Goal: Task Accomplishment & Management: Manage account settings

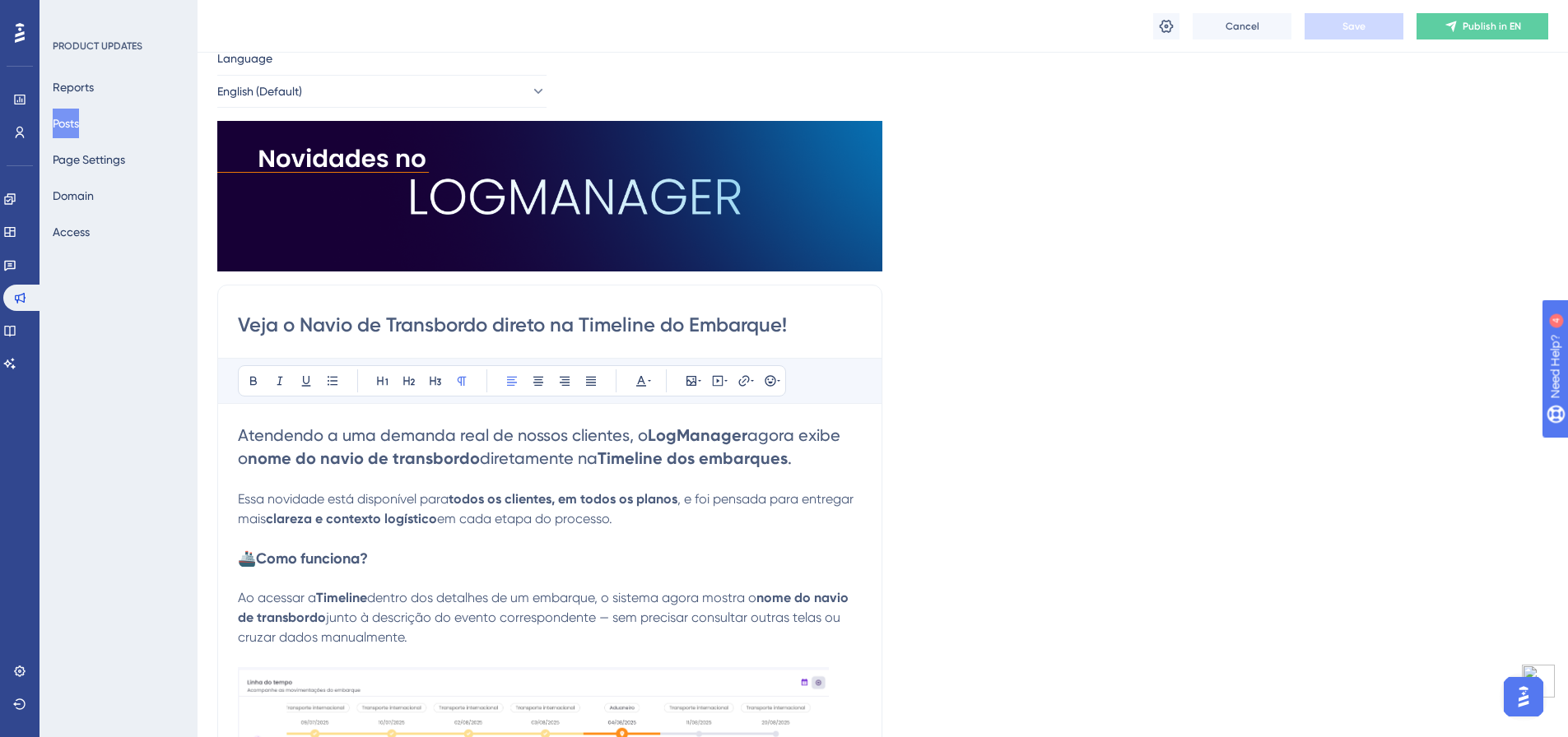
scroll to position [0, 1]
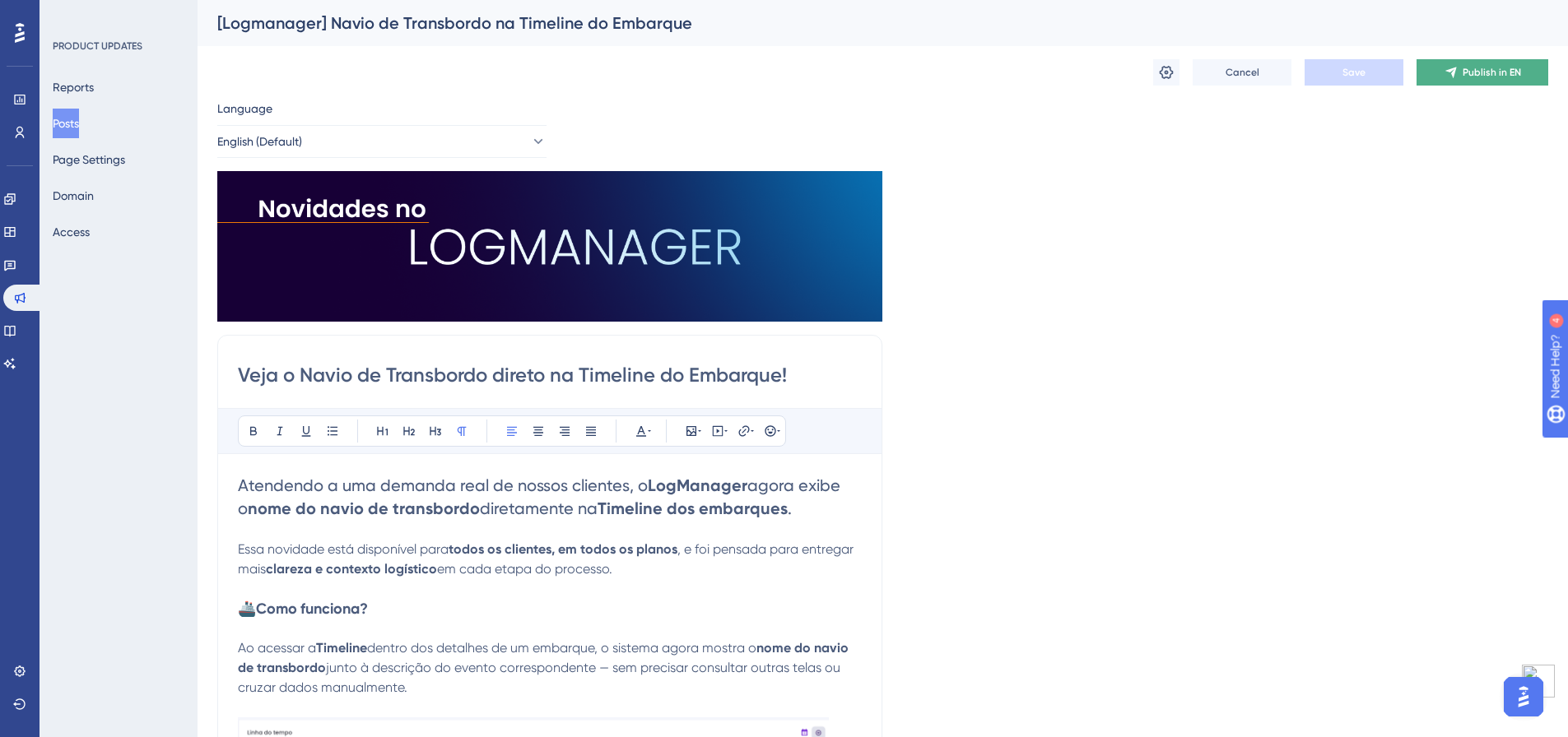
click at [1447, 82] on button "Publish in EN" at bounding box center [1482, 73] width 131 height 27
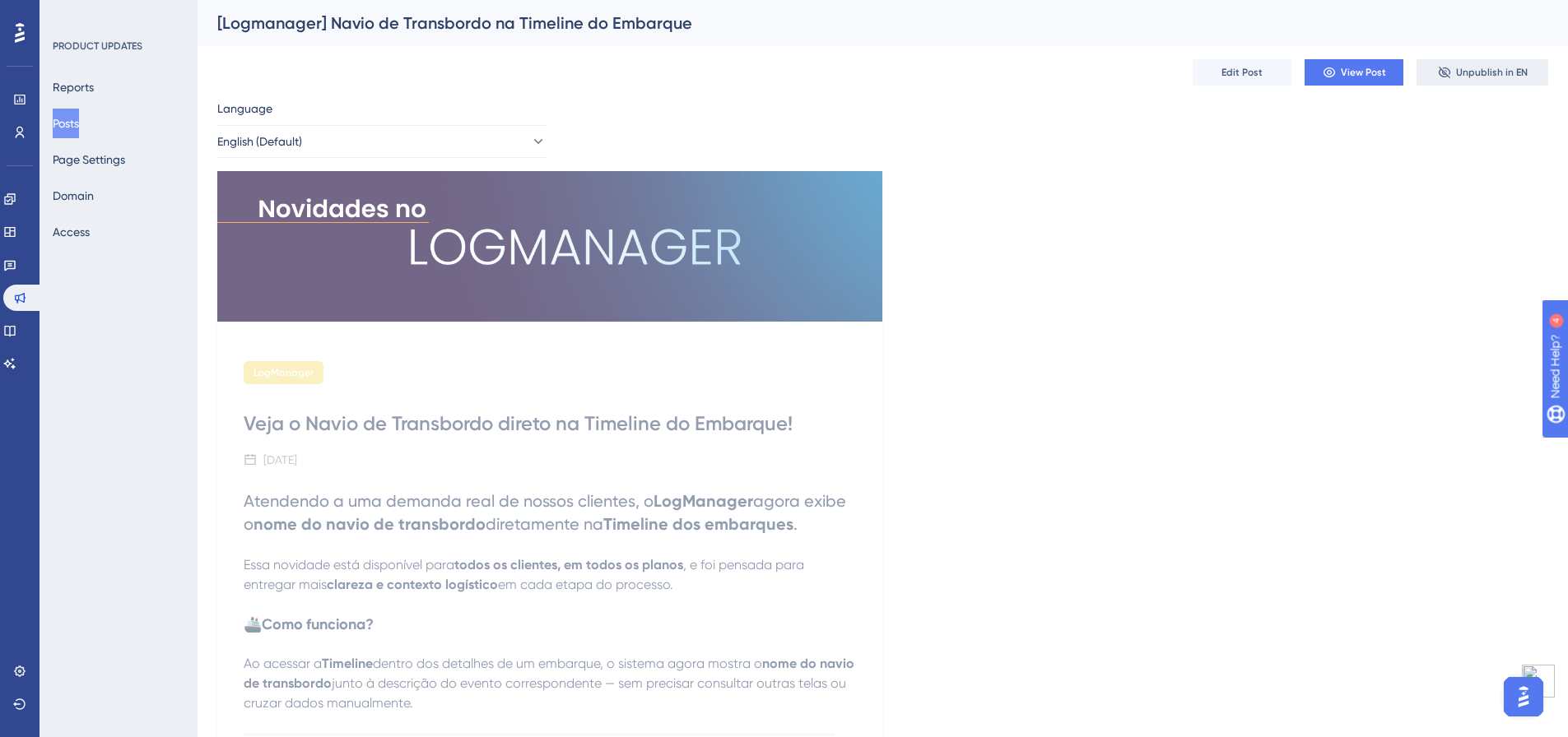
click at [1484, 72] on span "Unpublish in EN" at bounding box center [1492, 72] width 72 height 13
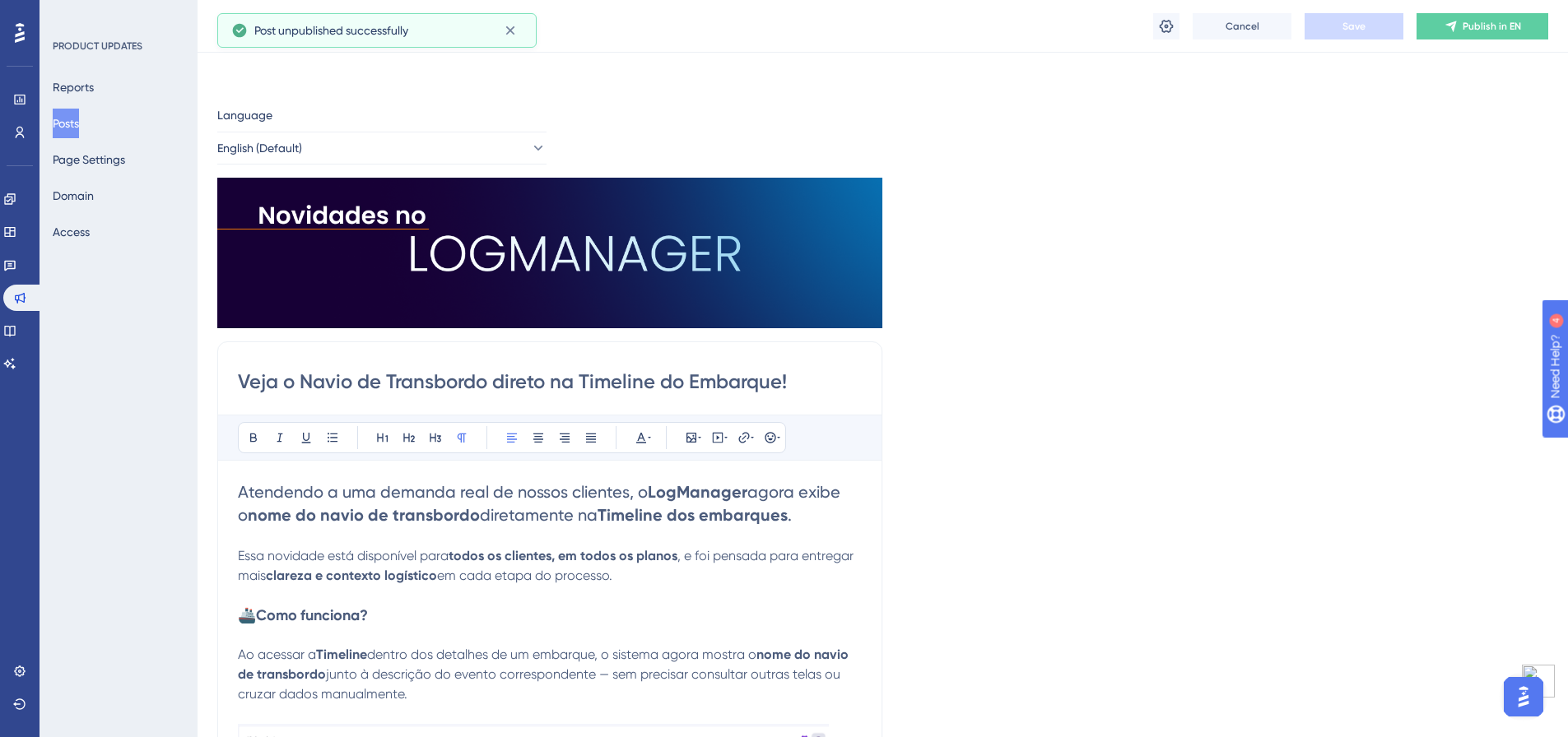
scroll to position [83, 1]
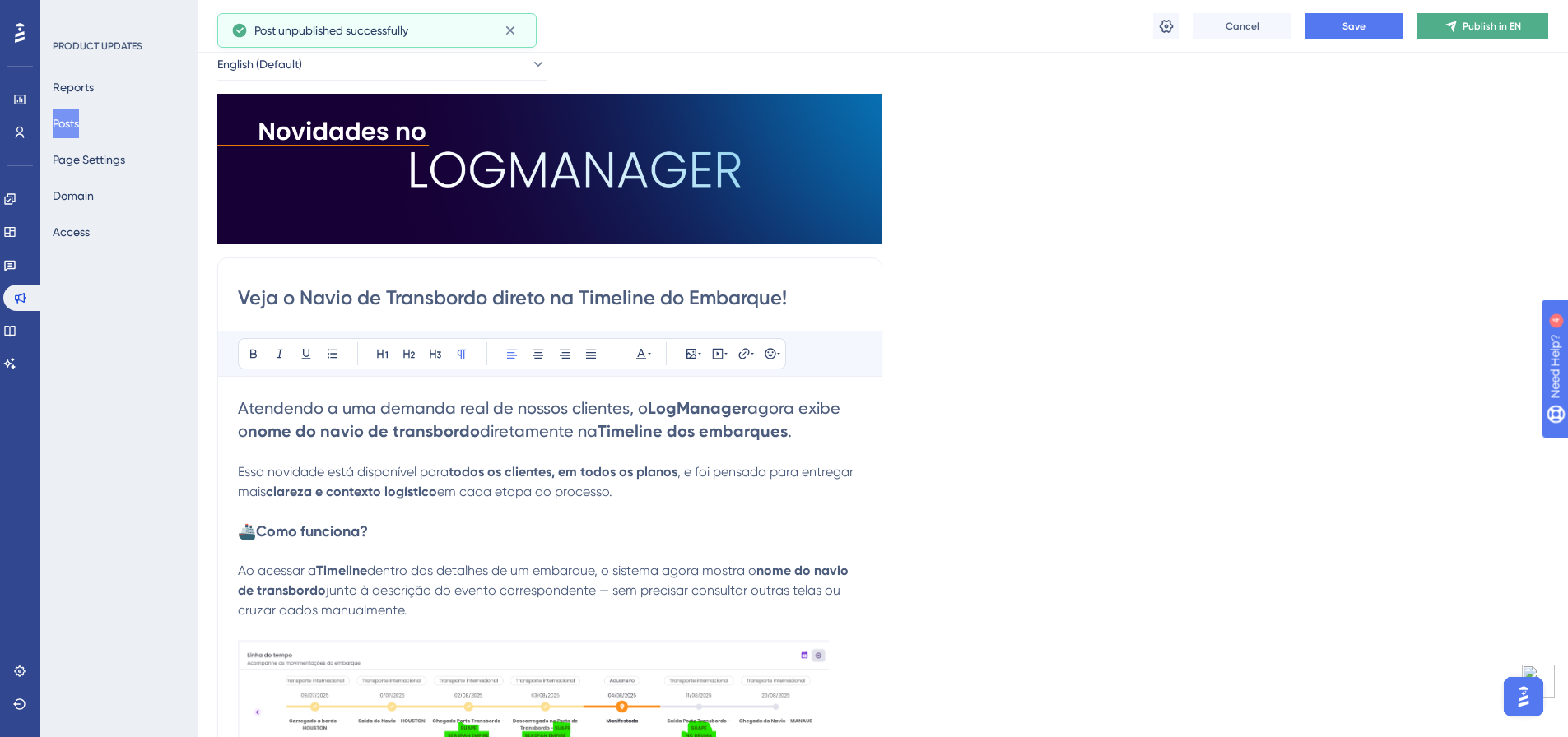
click at [1458, 20] on icon at bounding box center [1451, 26] width 13 height 13
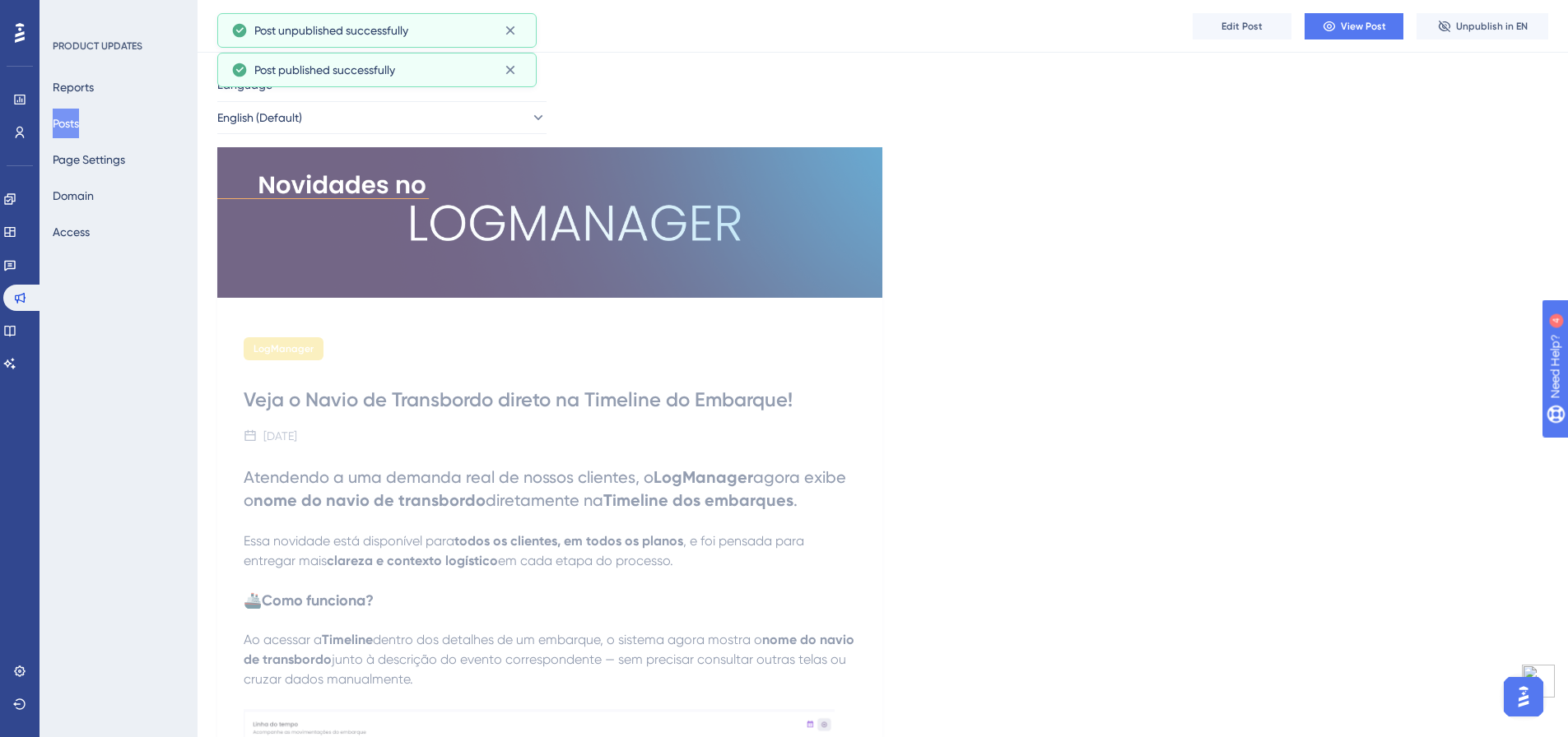
scroll to position [0, 1]
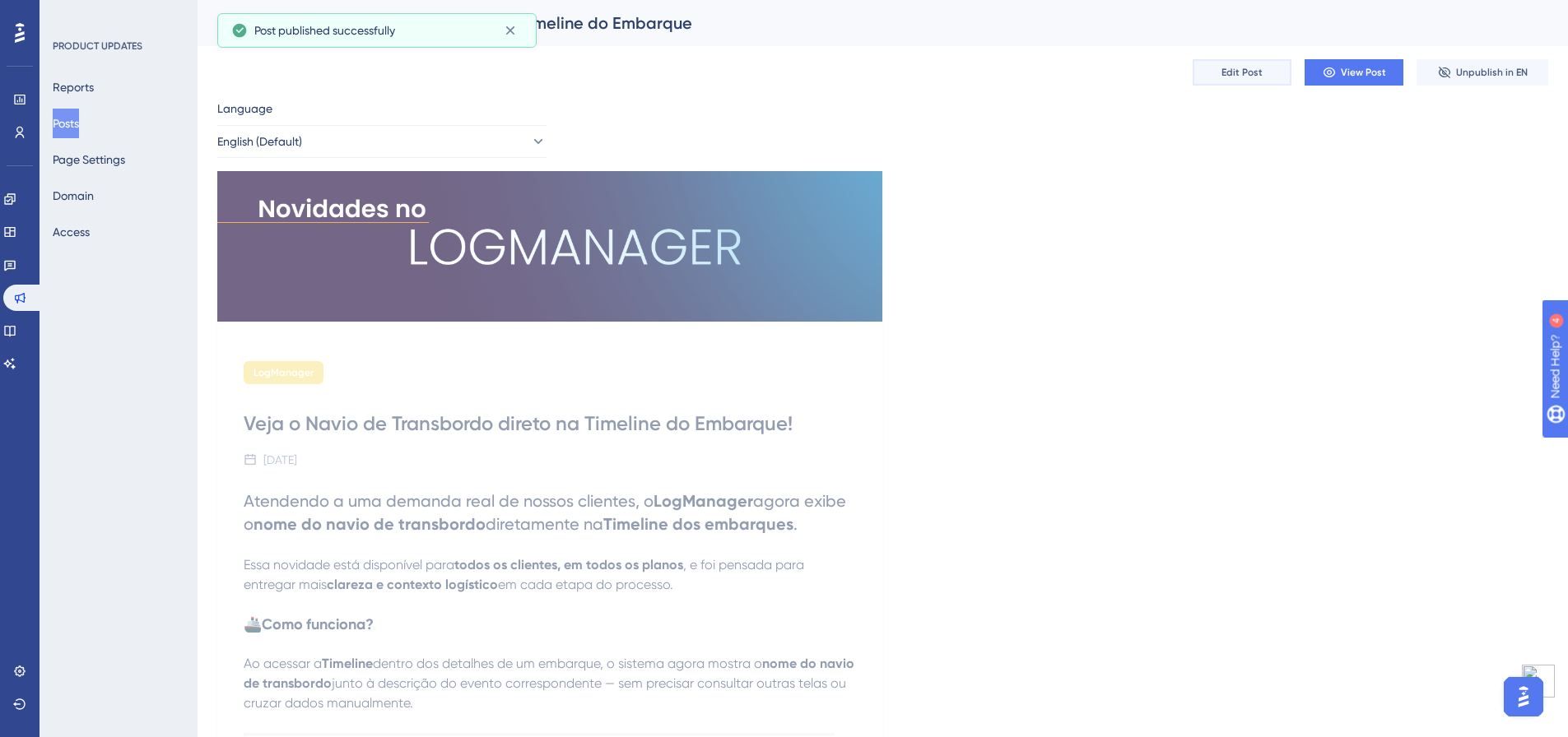
click at [1228, 65] on button "Edit Post" at bounding box center [1241, 73] width 99 height 27
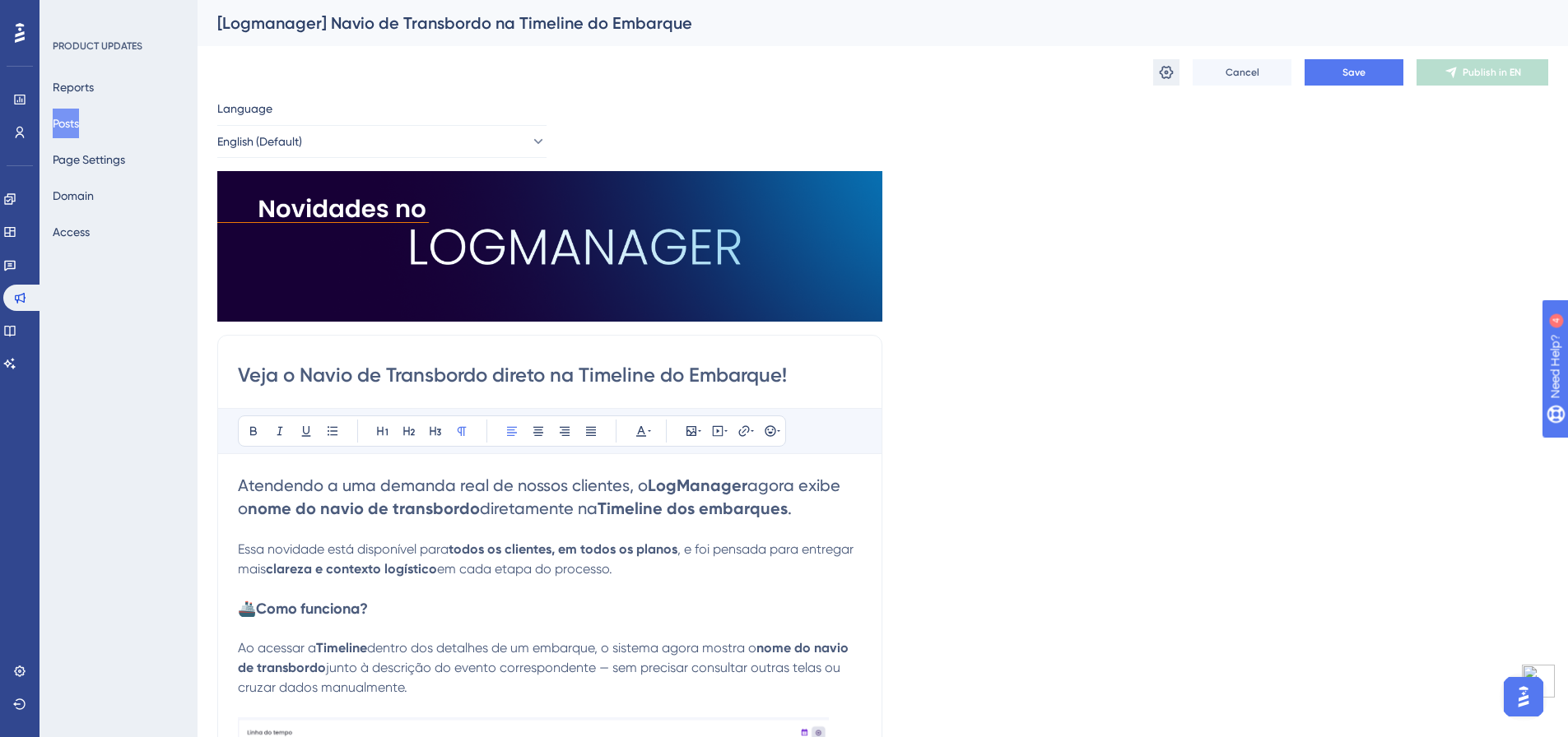
click at [1154, 82] on button at bounding box center [1166, 73] width 27 height 27
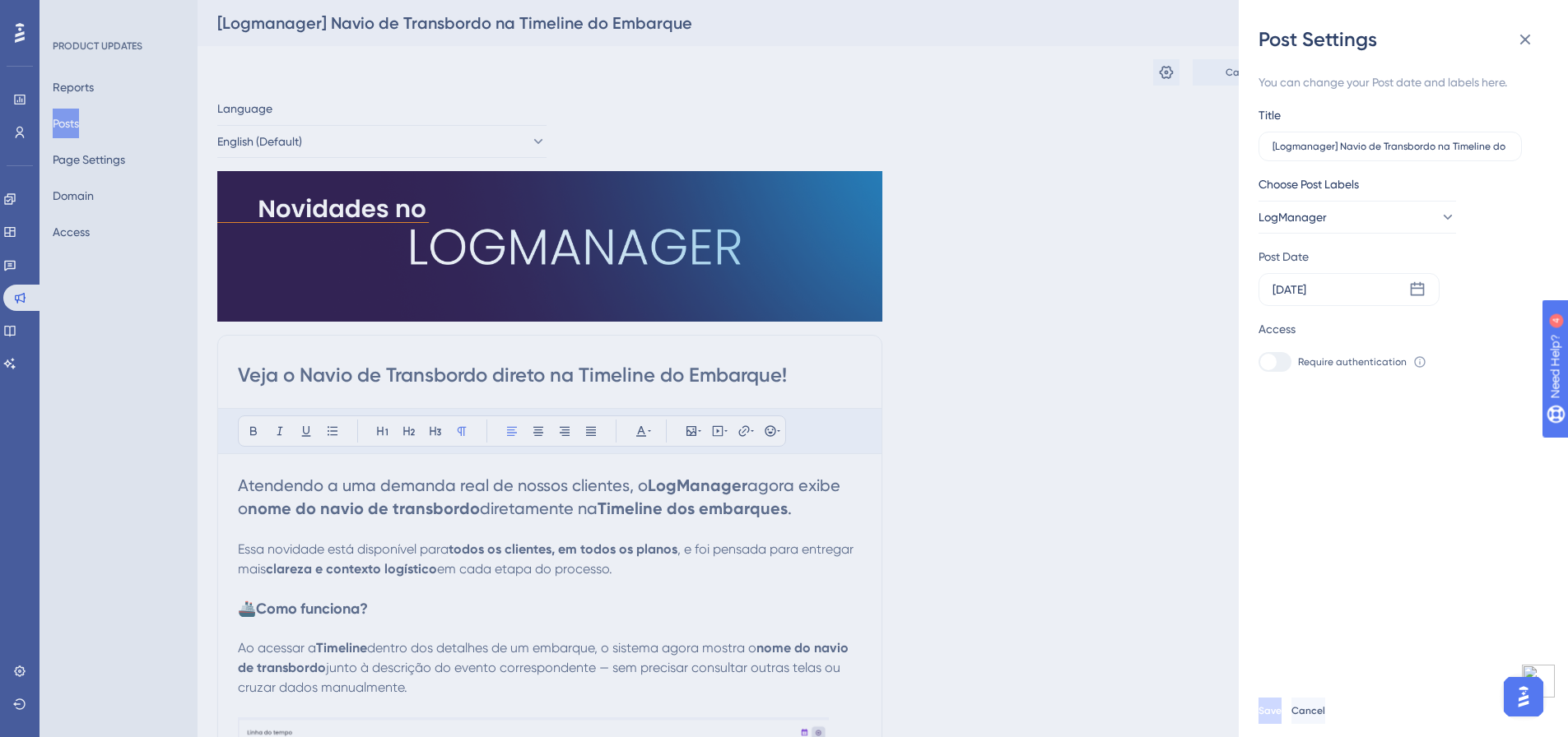
click at [1489, 223] on div "Choose Post Labels LogManager" at bounding box center [1396, 203] width 276 height 59
click at [1100, 261] on div "Post Settings You can change your Post date and labels here. Title [Logmanager]…" at bounding box center [784, 368] width 1568 height 737
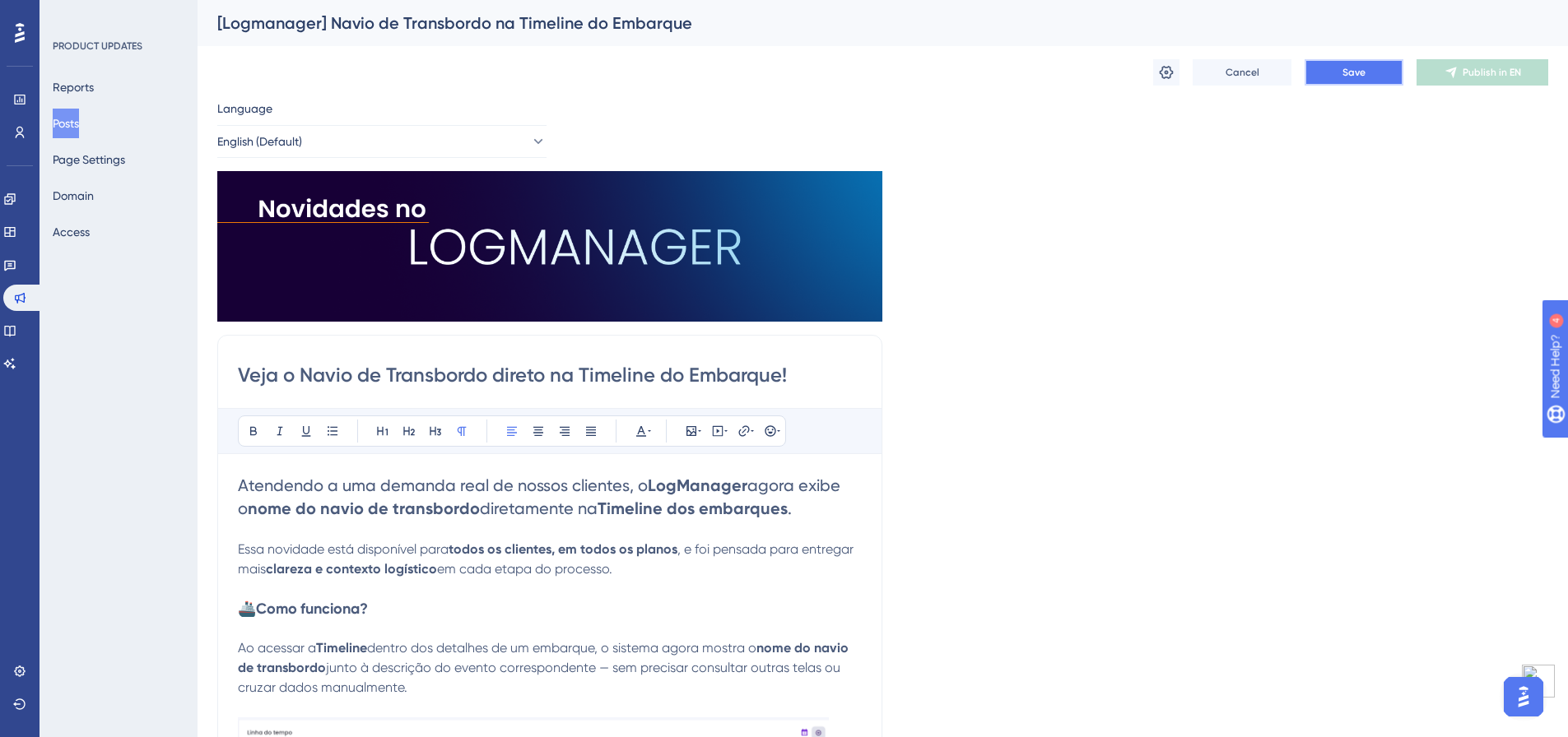
click at [1393, 68] on button "Save" at bounding box center [1353, 73] width 99 height 27
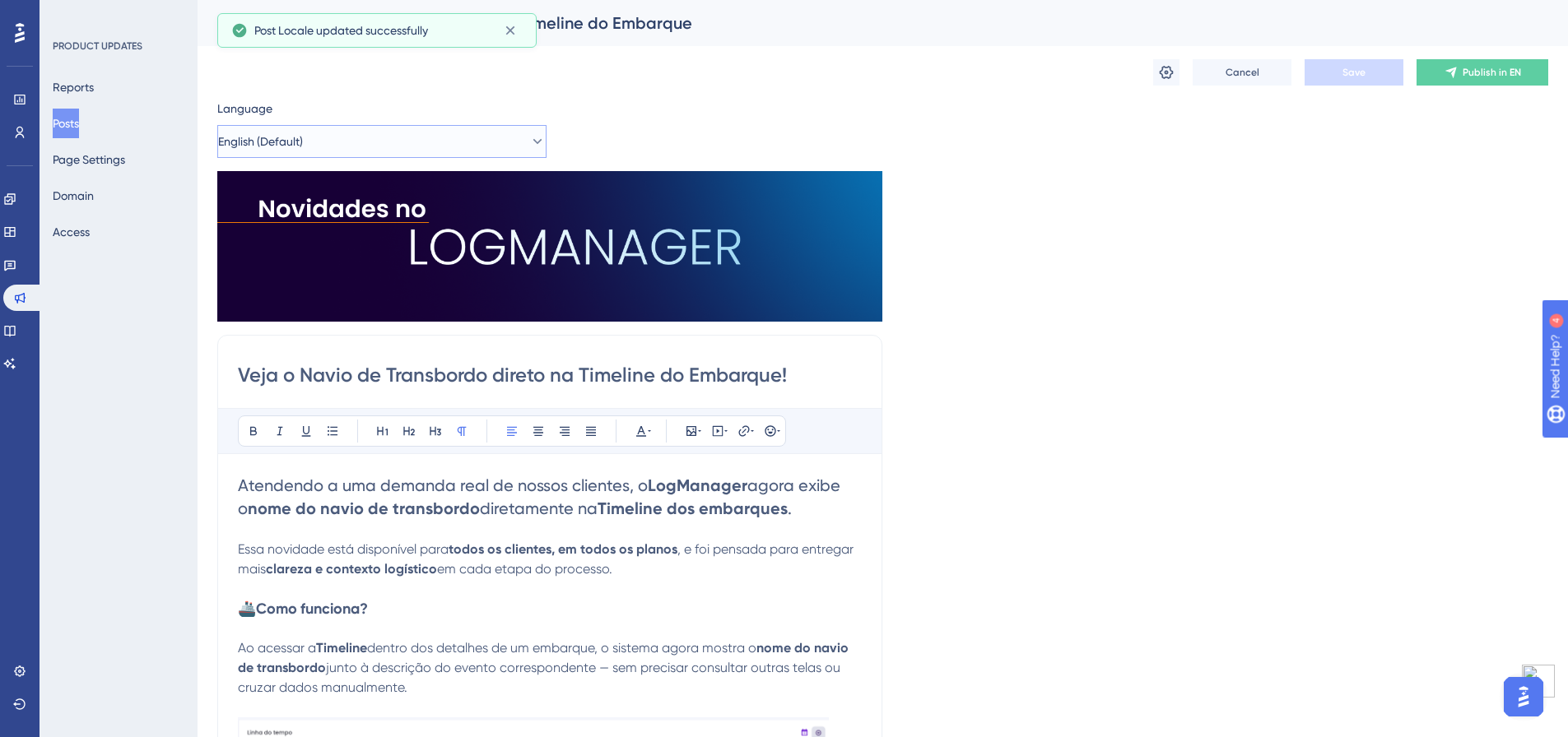
click at [324, 142] on button "English (Default)" at bounding box center [382, 141] width 330 height 33
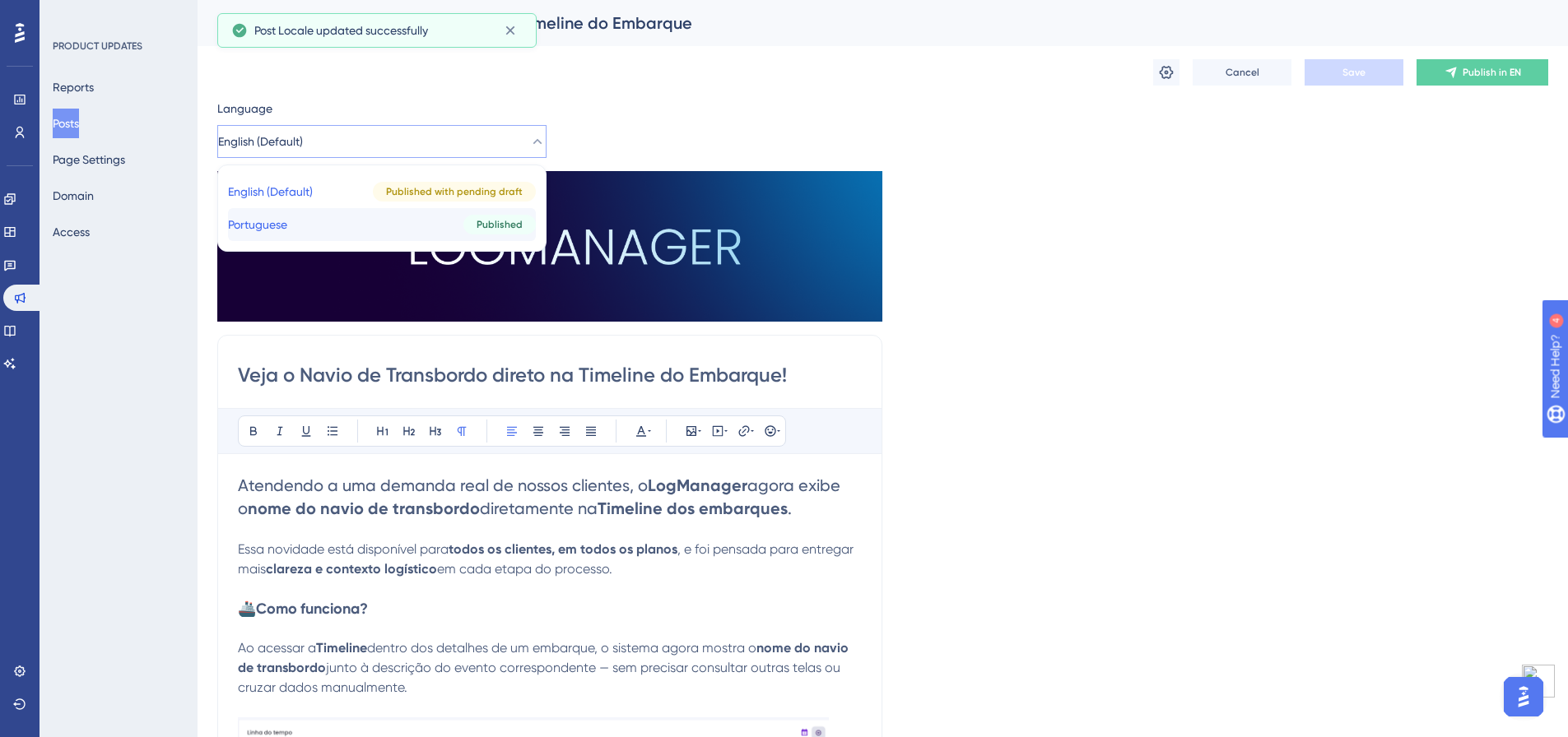
click at [322, 229] on button "Portuguese Portuguese Published" at bounding box center [382, 224] width 307 height 33
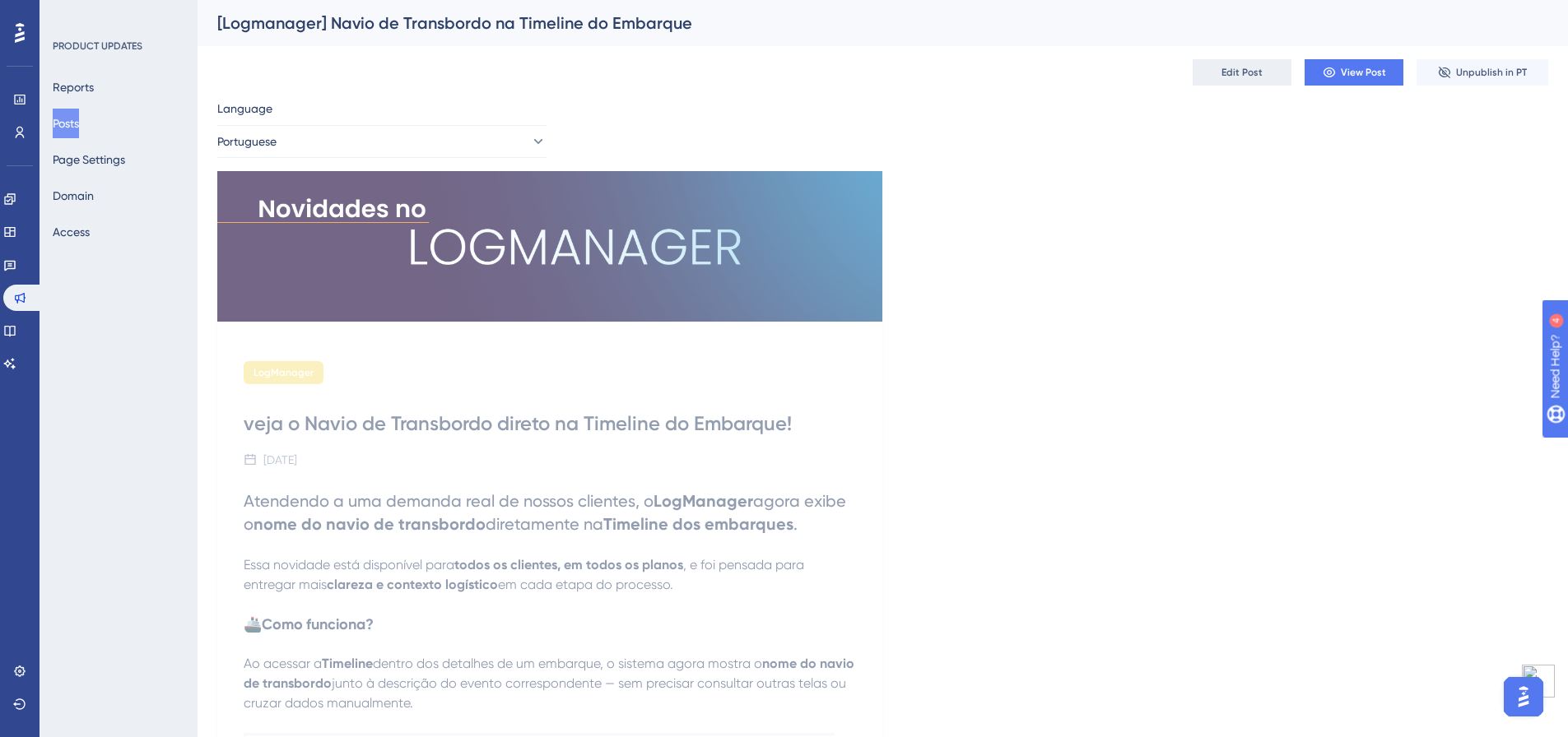
click at [1237, 70] on span "Edit Post" at bounding box center [1242, 72] width 41 height 13
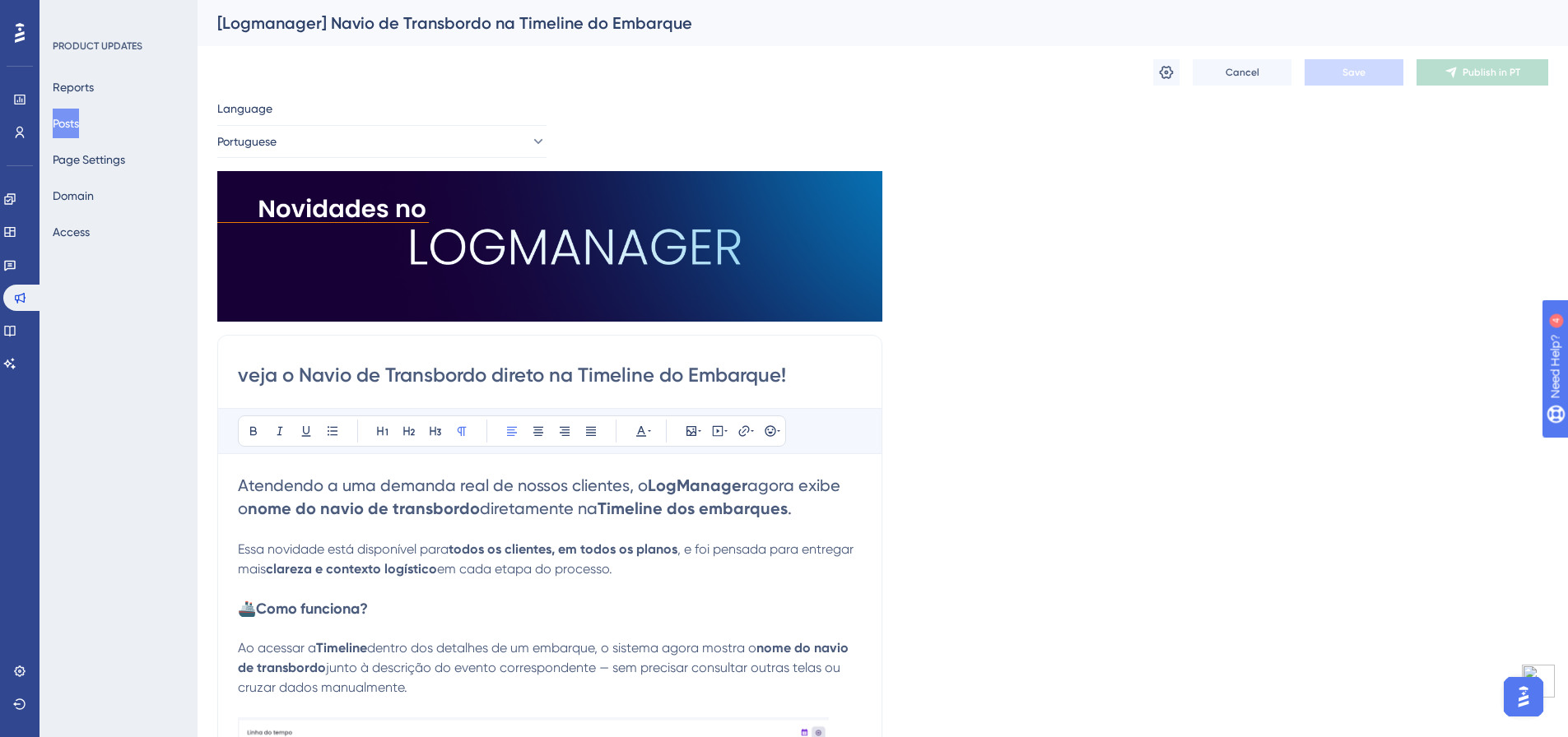
scroll to position [83, 1]
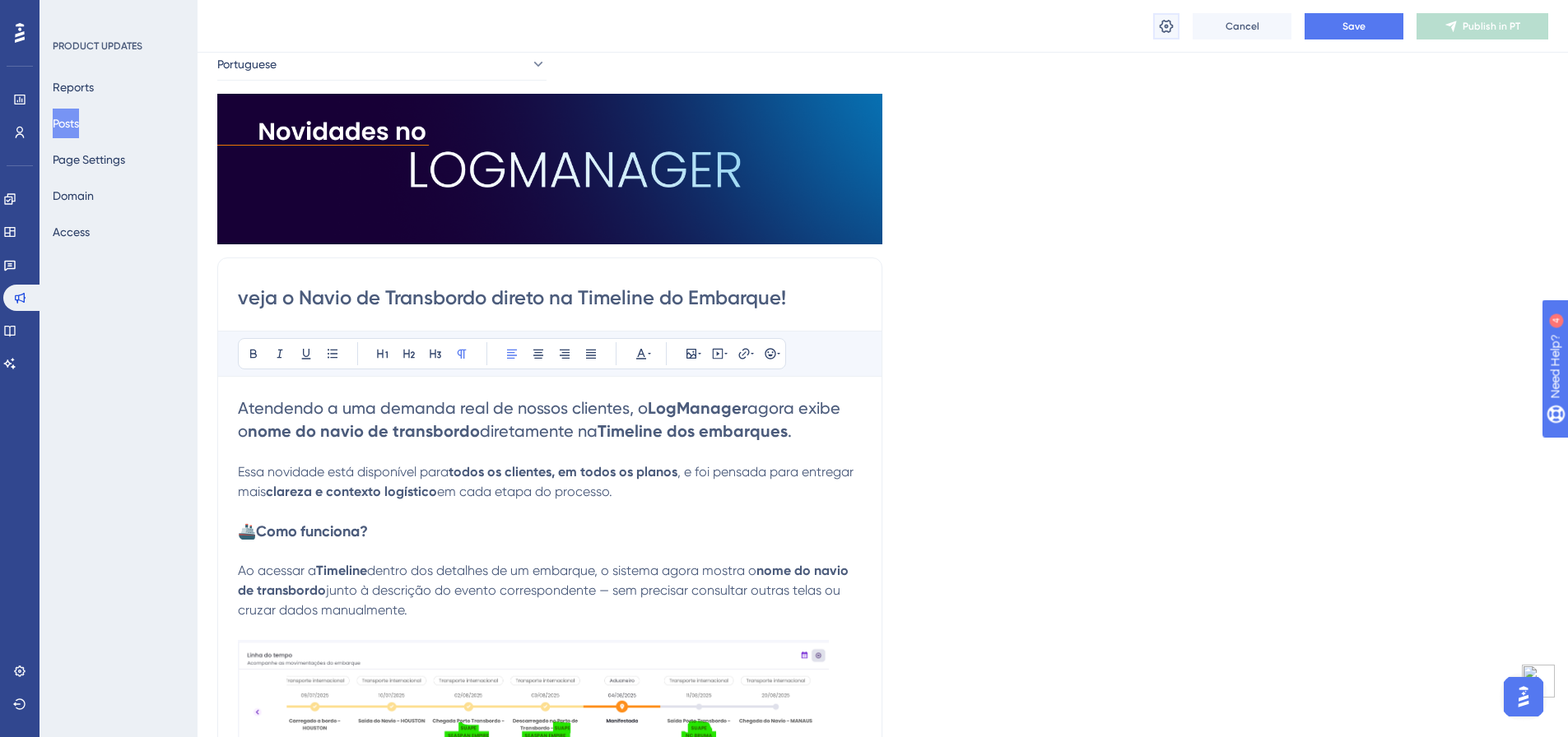
click at [1168, 25] on icon at bounding box center [1166, 25] width 14 height 13
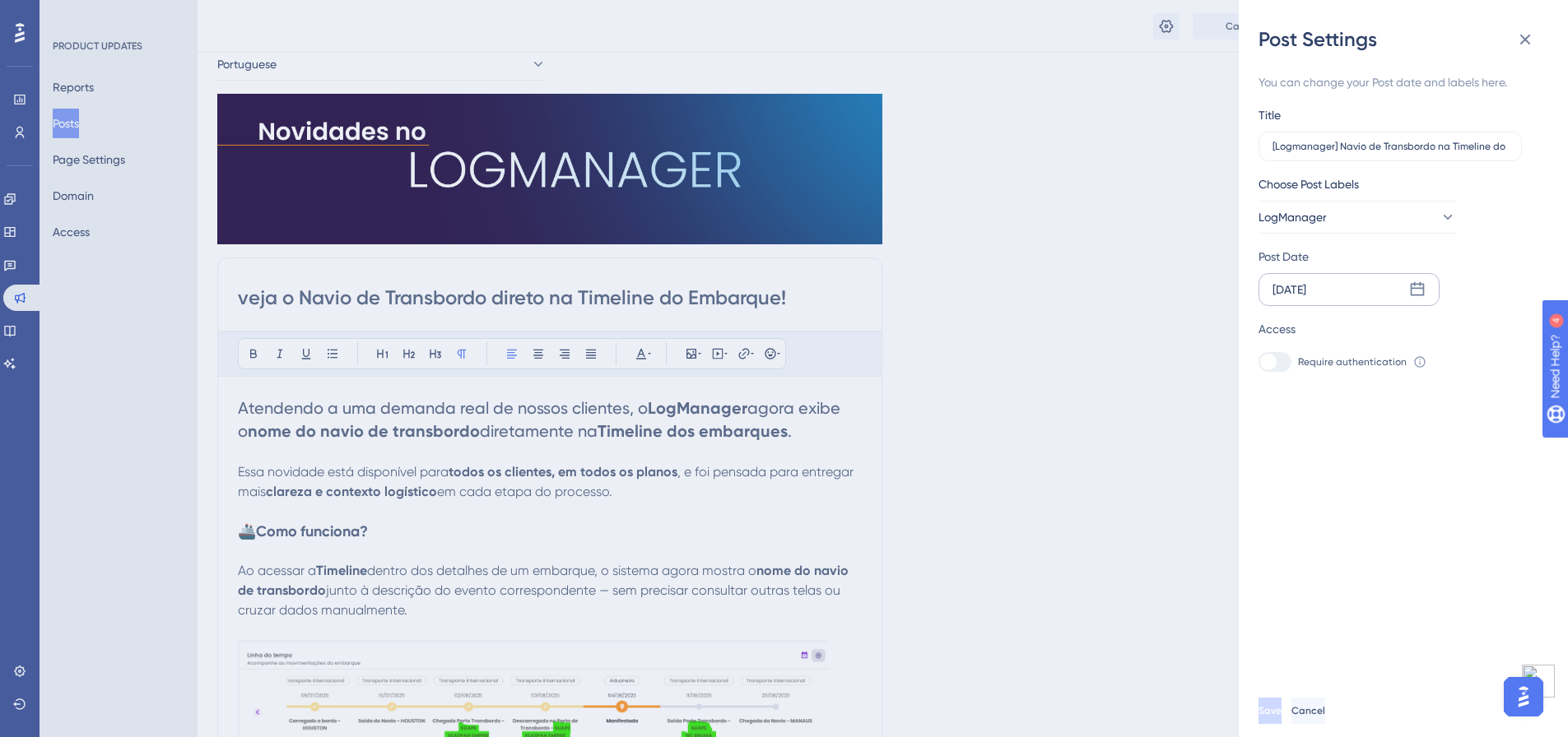
click at [1331, 297] on div "[DATE]" at bounding box center [1349, 289] width 181 height 33
click at [1512, 329] on div "[DATE]" at bounding box center [1396, 337] width 272 height 46
click at [1518, 332] on icon at bounding box center [1516, 337] width 12 height 15
click at [1396, 484] on button "14" at bounding box center [1396, 488] width 28 height 28
click at [1426, 285] on div "[DATE]" at bounding box center [1349, 289] width 181 height 33
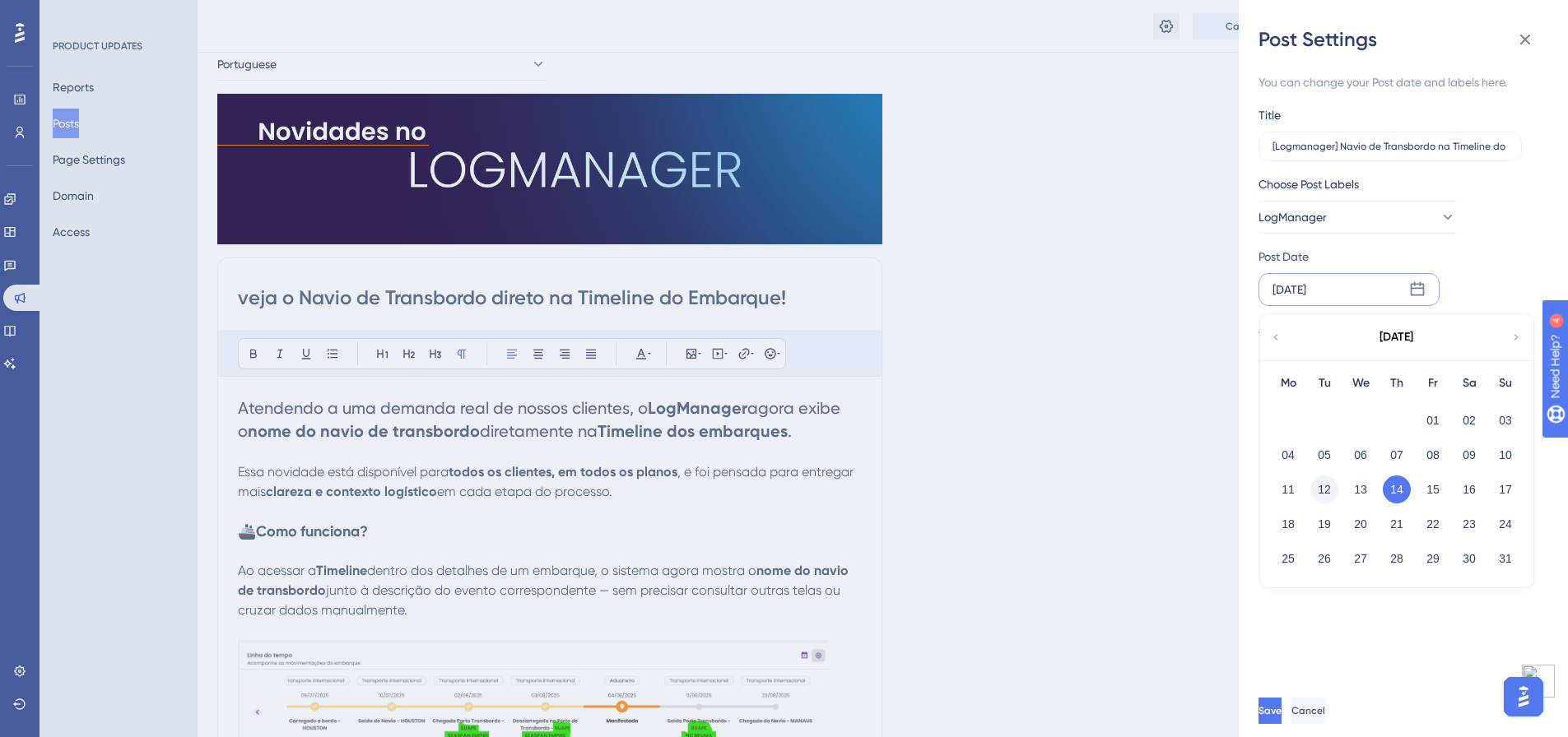
click at [1320, 485] on button "12" at bounding box center [1324, 488] width 28 height 28
click at [1411, 297] on div "[DATE]" at bounding box center [1349, 289] width 181 height 33
click at [1284, 486] on button "11" at bounding box center [1287, 488] width 28 height 28
click at [1281, 724] on button "Save" at bounding box center [1270, 711] width 23 height 27
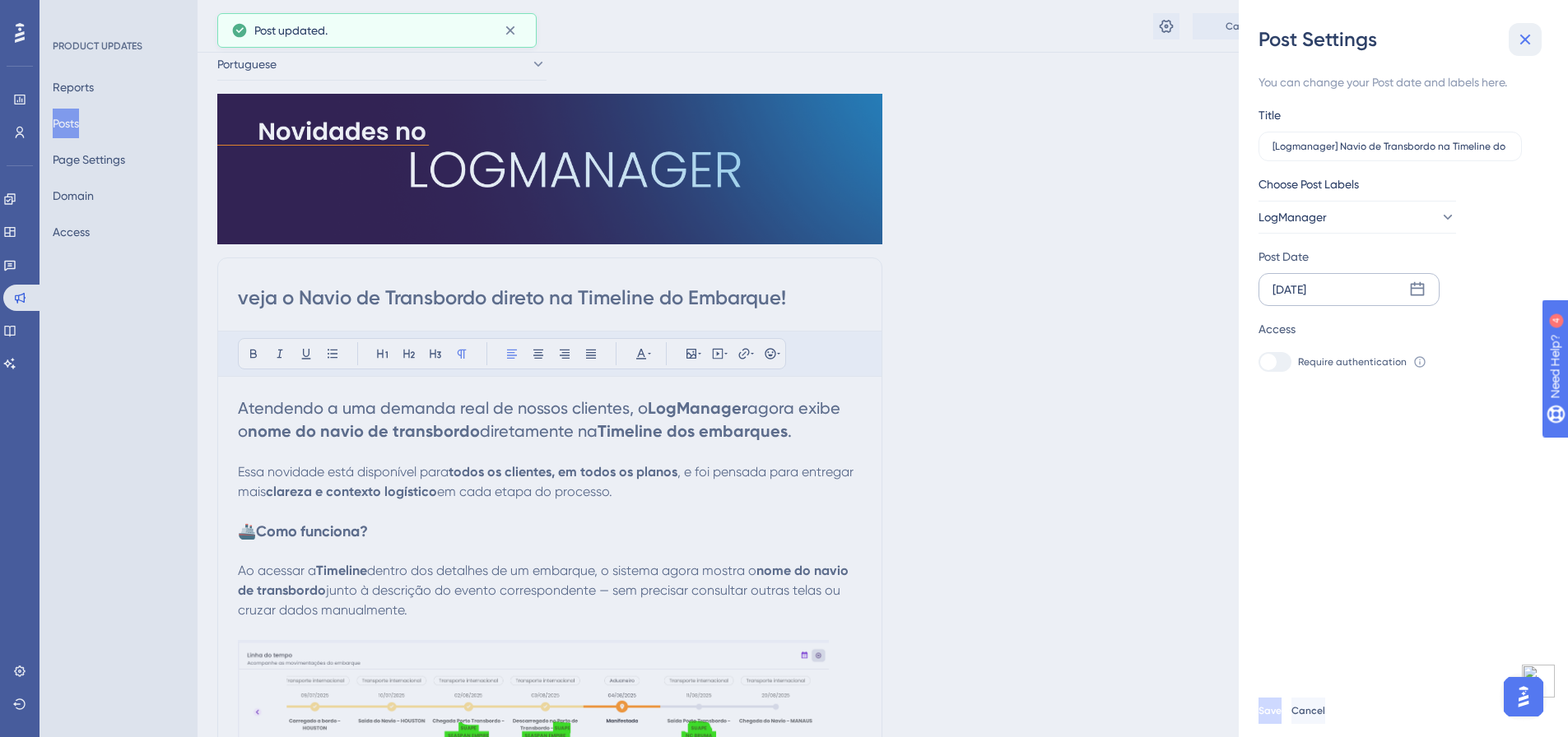
click at [1519, 40] on icon at bounding box center [1524, 39] width 20 height 20
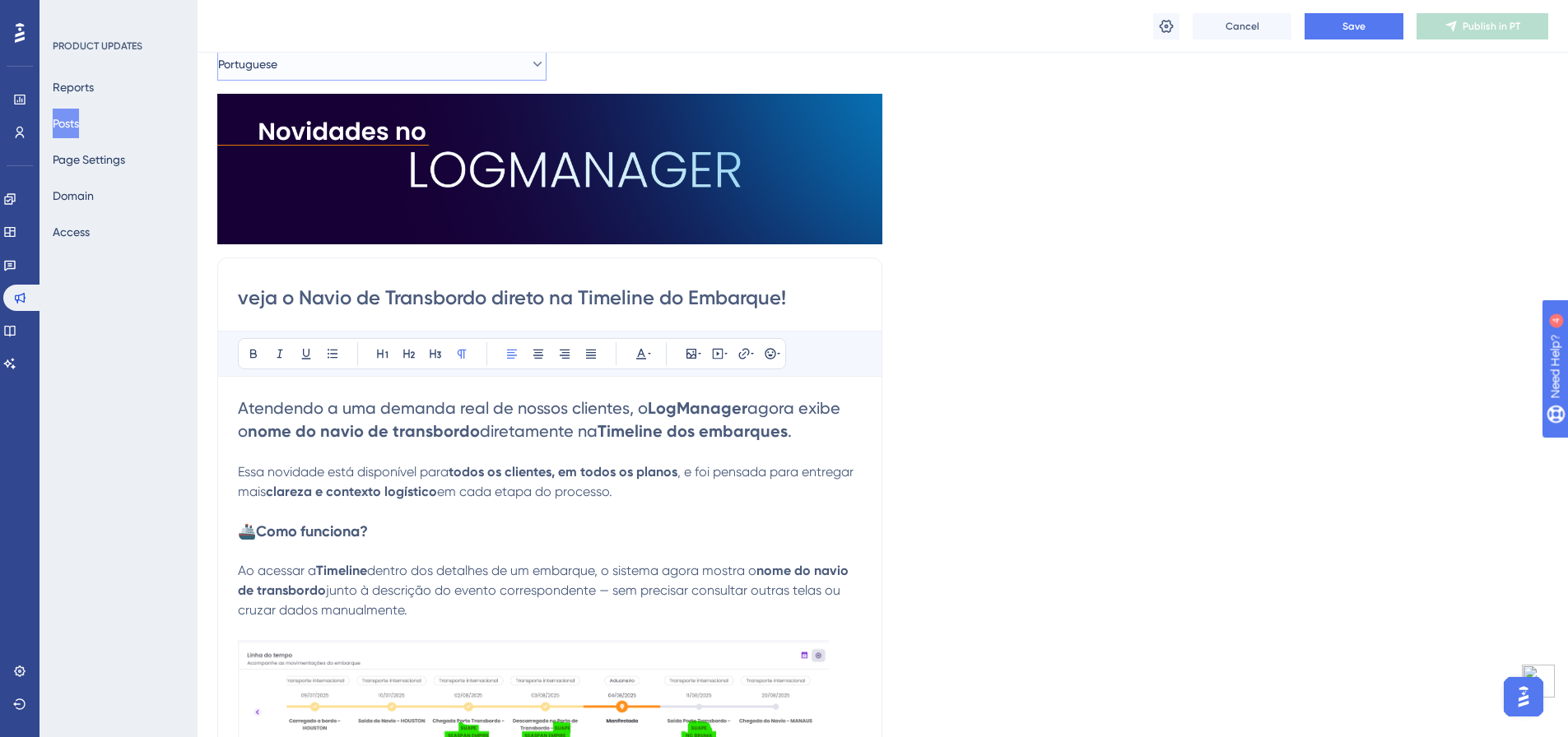
click at [361, 61] on button "Portuguese" at bounding box center [382, 64] width 330 height 33
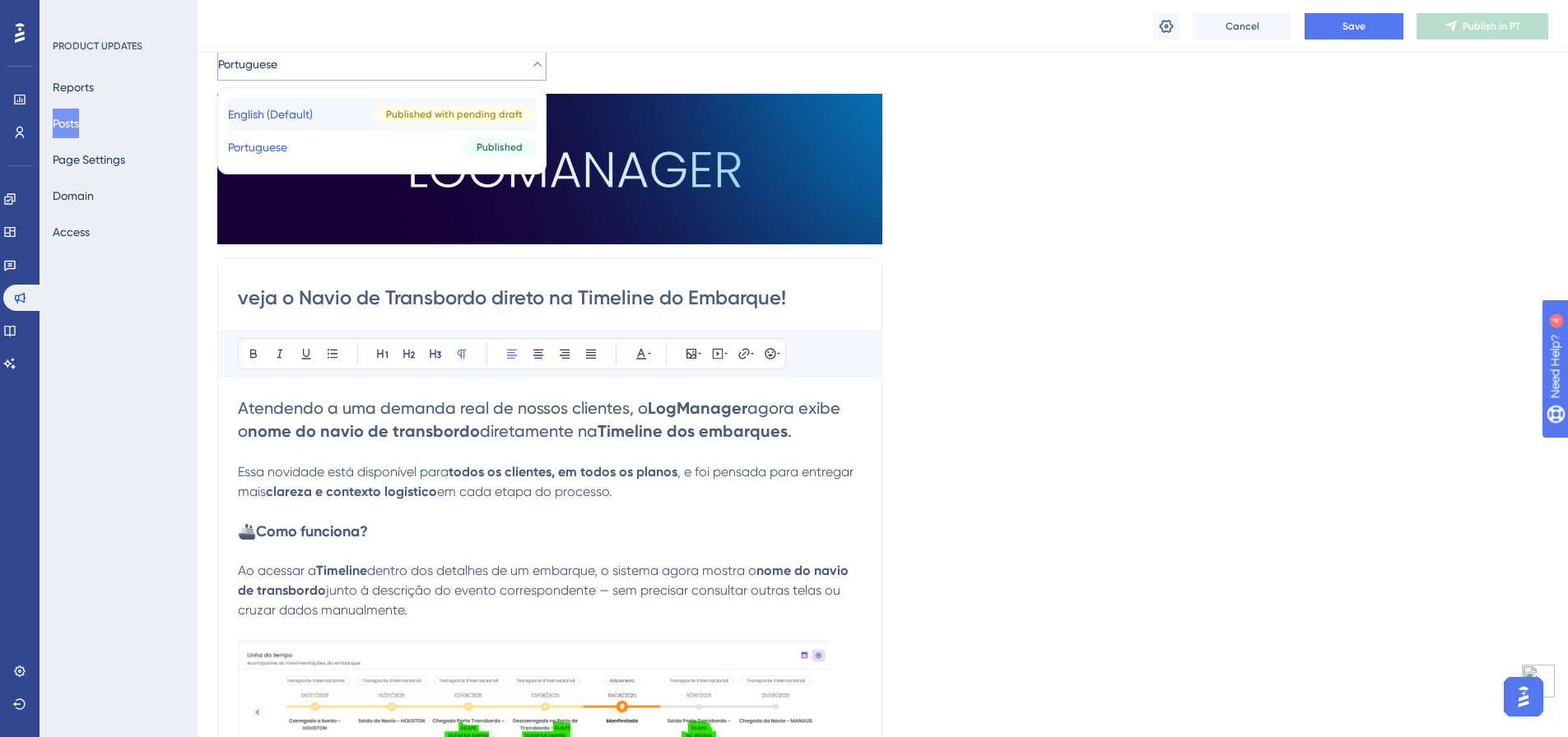
click at [351, 122] on button "English (Default) English (Default) Published with pending draft" at bounding box center [382, 114] width 307 height 33
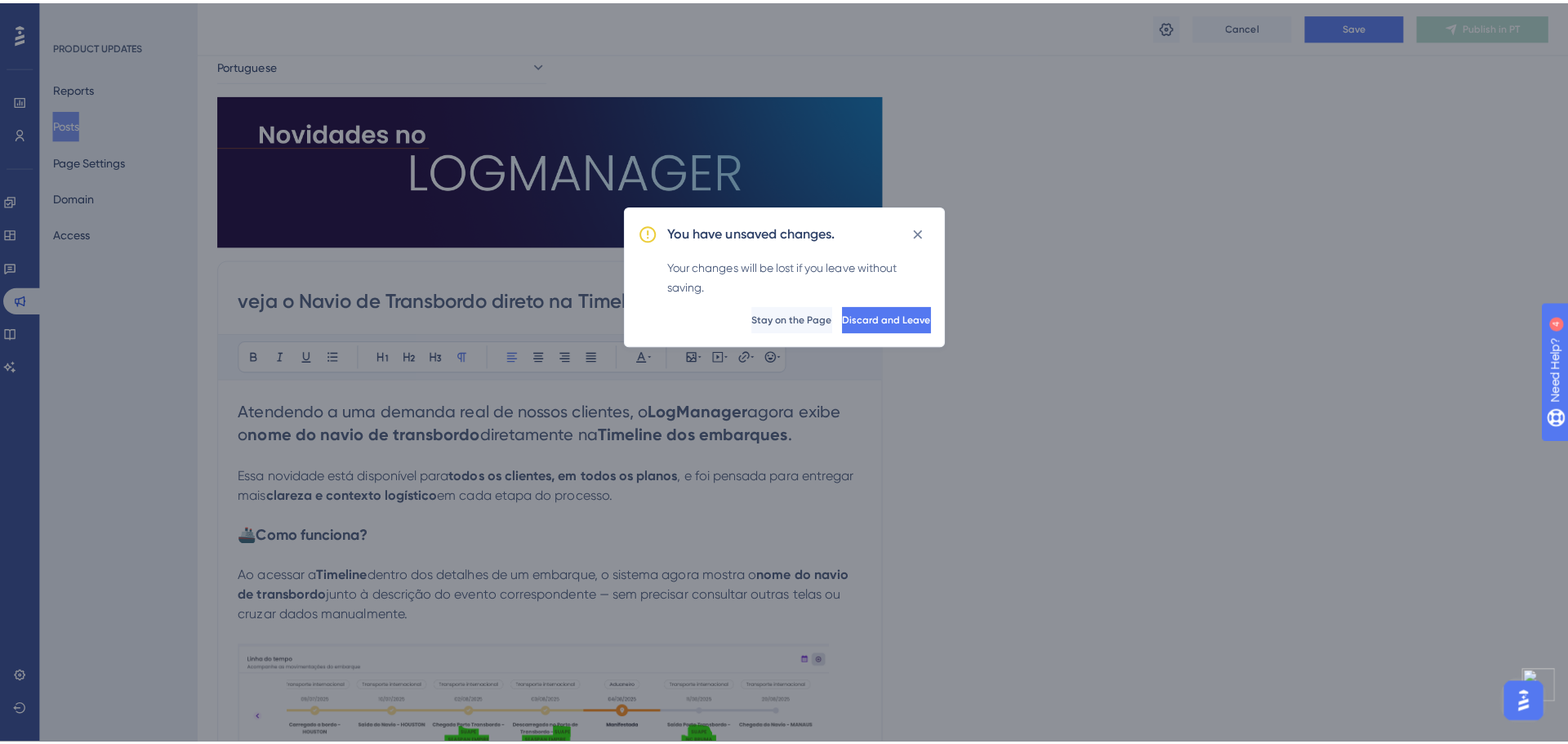
scroll to position [83, 0]
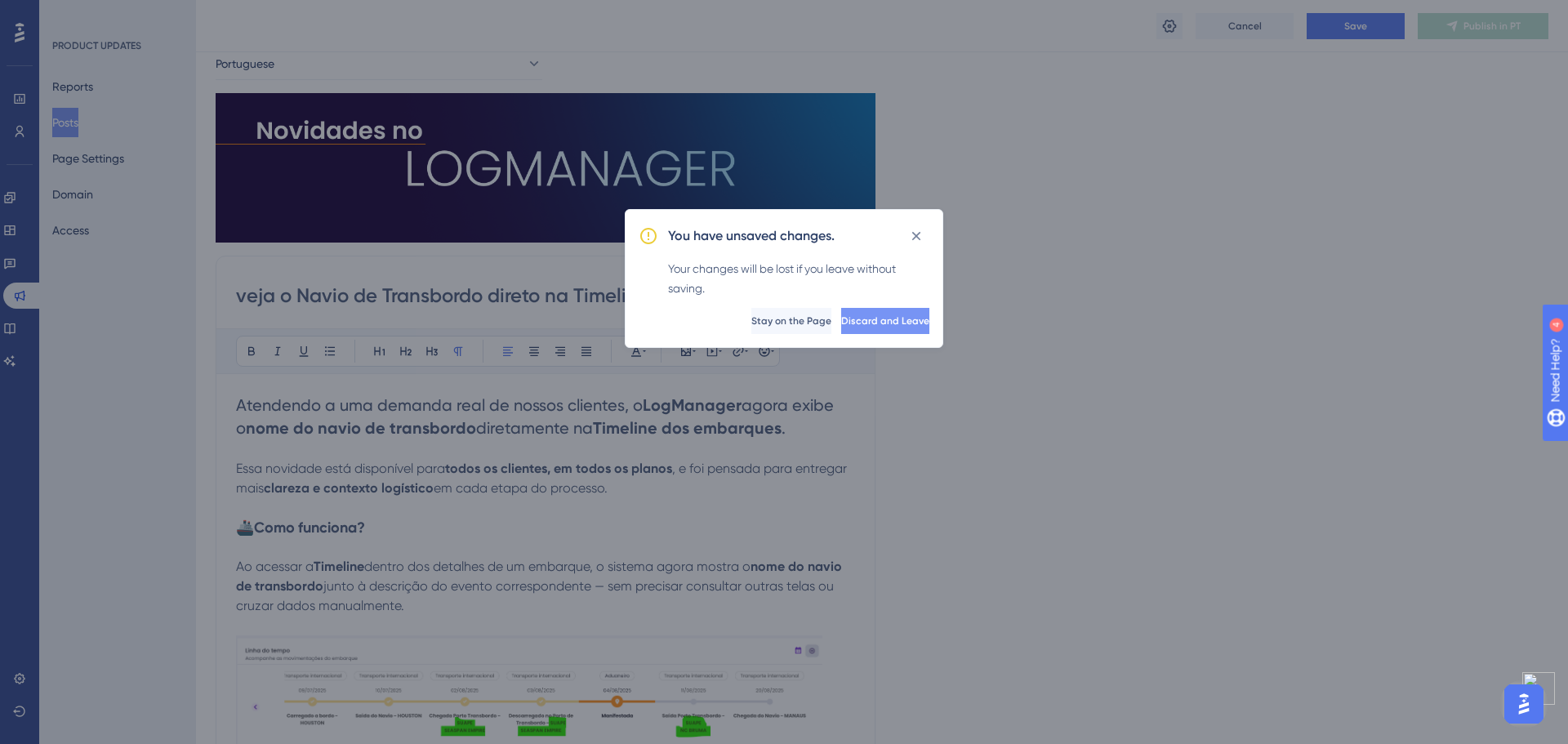
click at [841, 325] on span "Discard and Leave" at bounding box center [885, 321] width 88 height 13
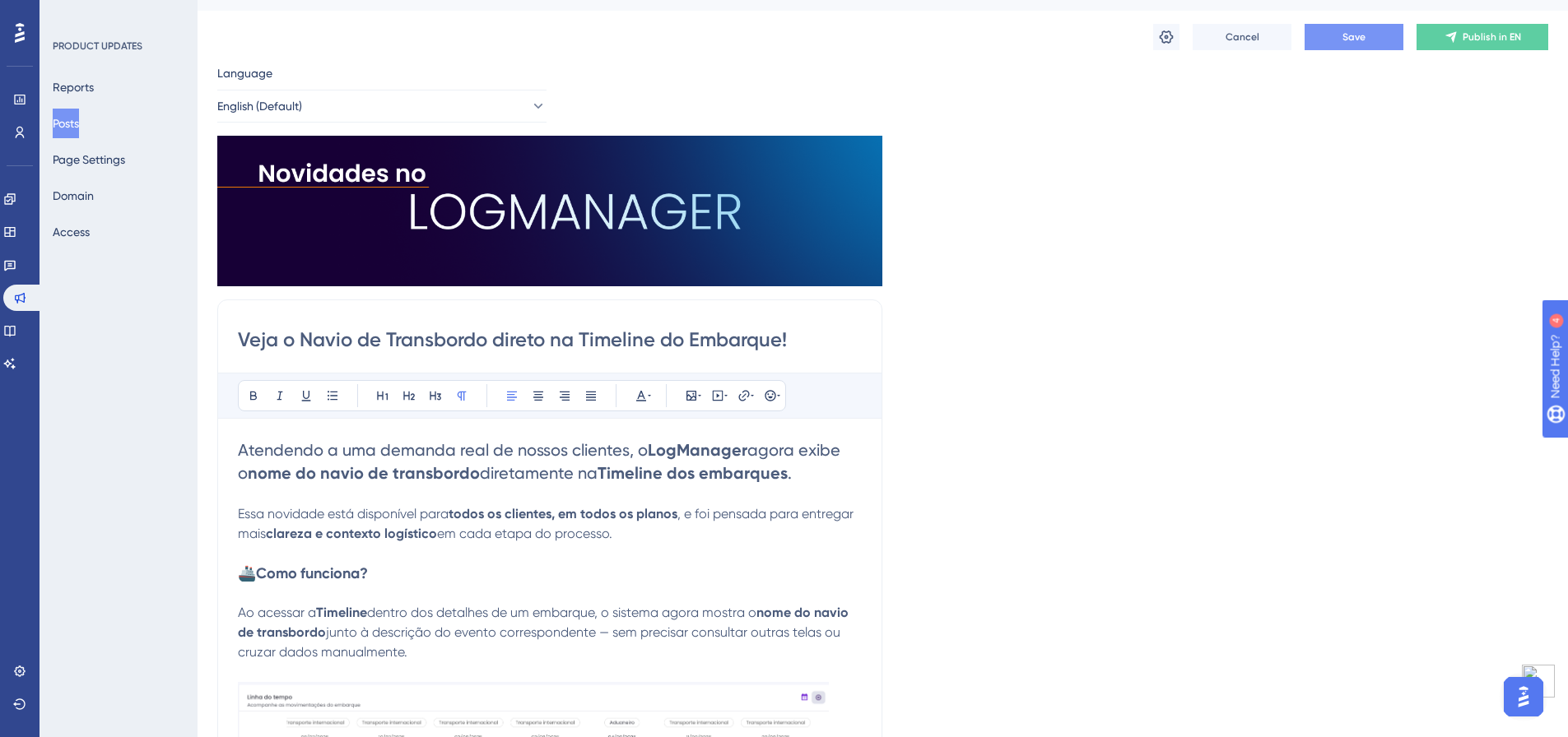
scroll to position [8, 0]
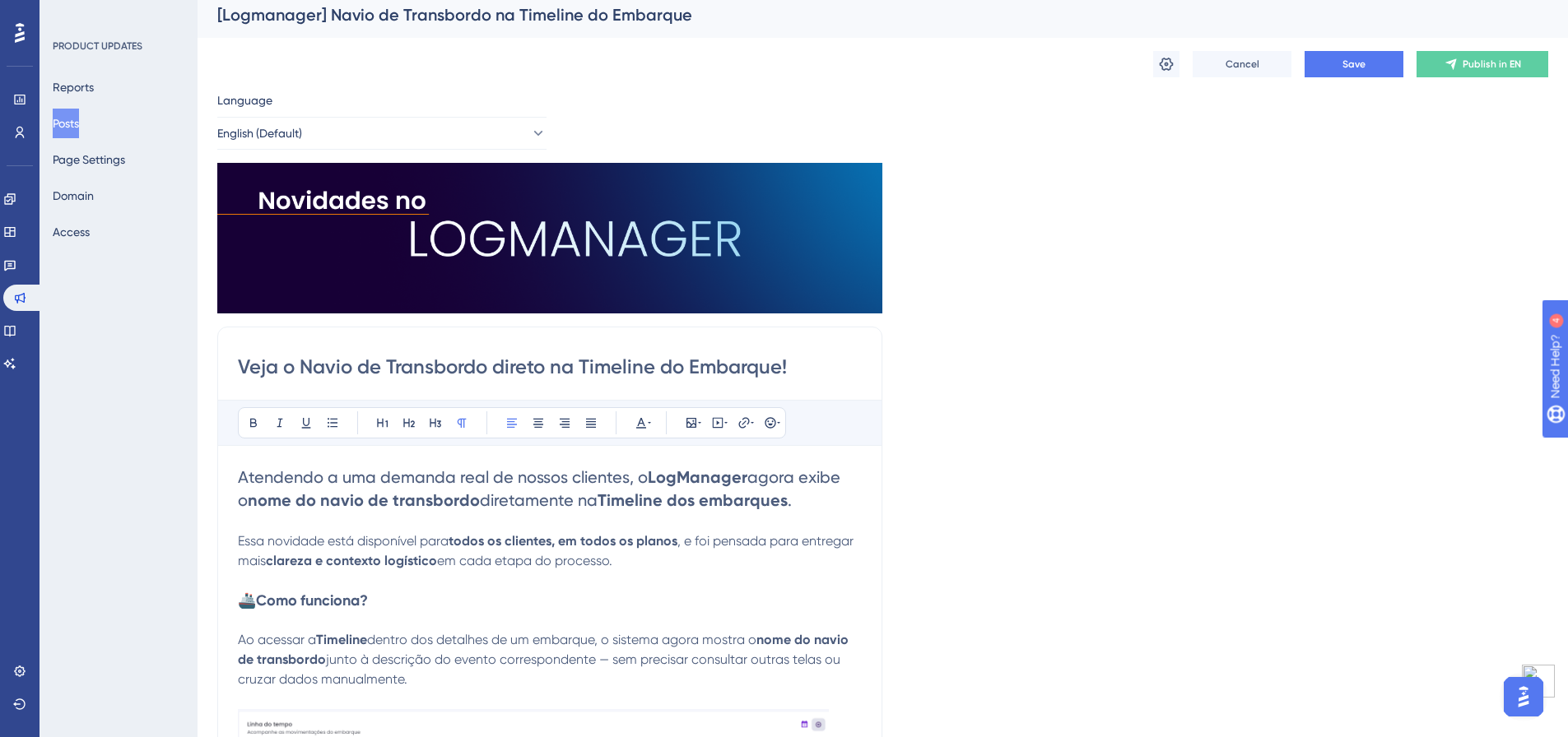
click at [459, 113] on div "Language" at bounding box center [382, 104] width 330 height 27
click at [458, 125] on button "English (Default)" at bounding box center [382, 133] width 330 height 33
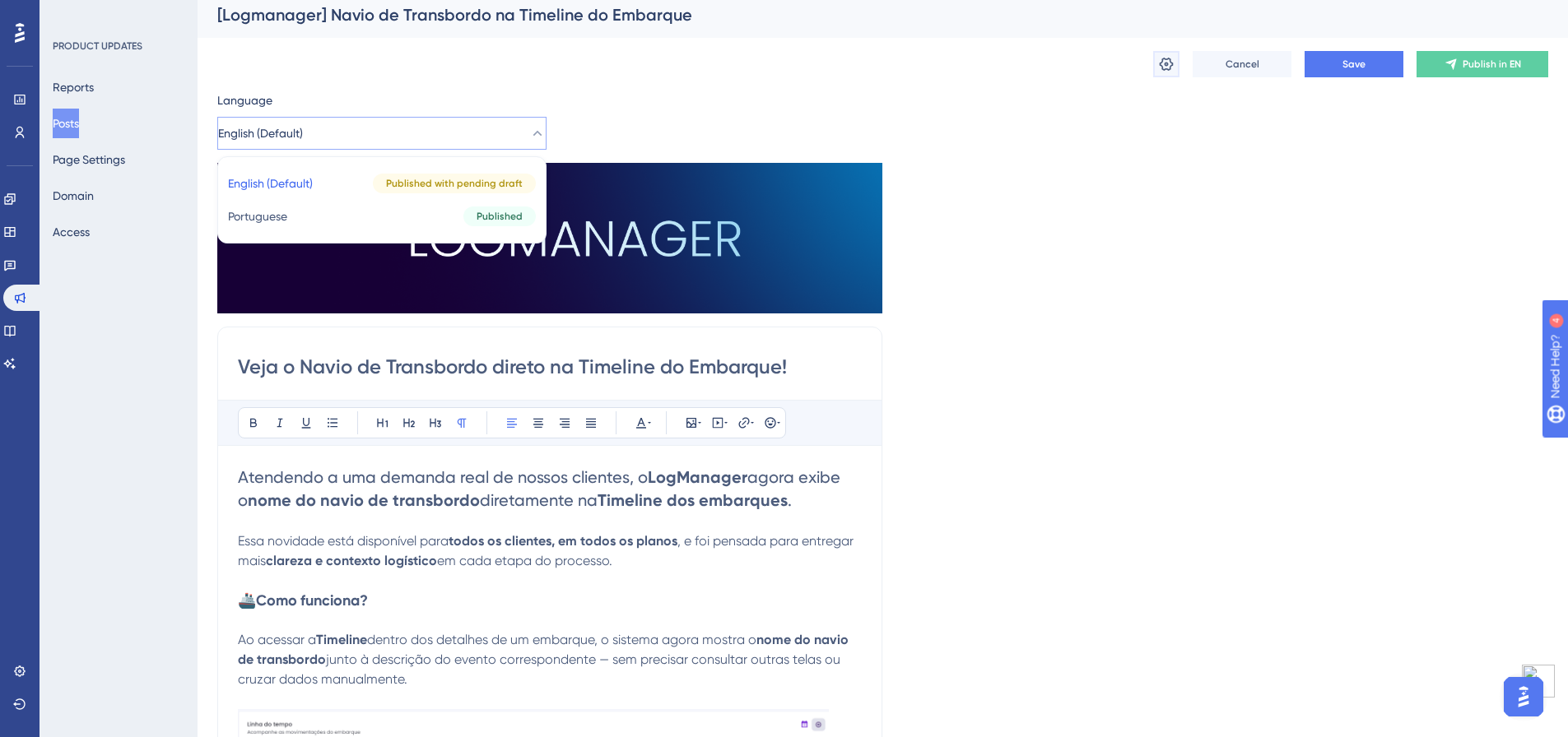
click at [1159, 62] on icon at bounding box center [1166, 64] width 14 height 13
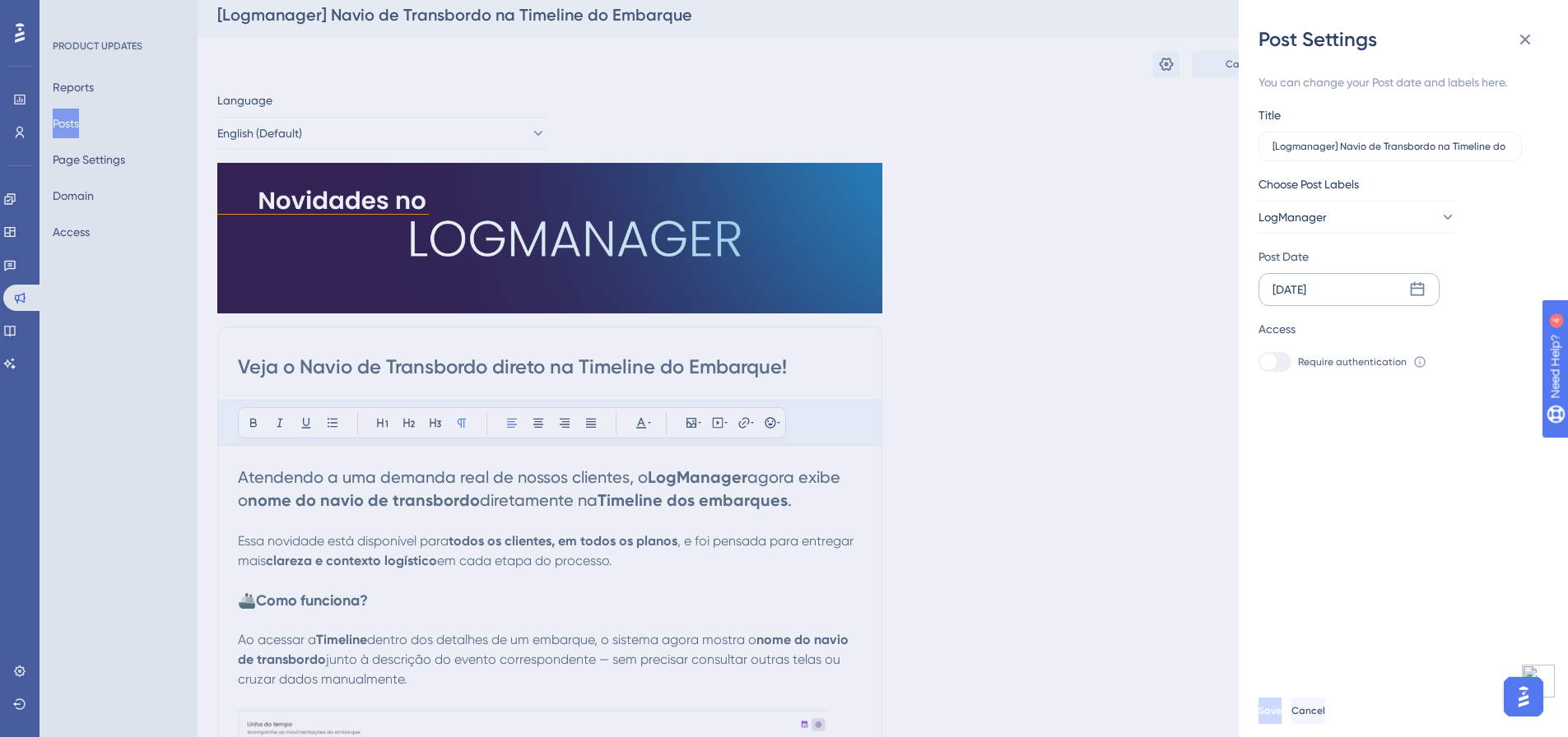
click at [1357, 290] on div "[DATE]" at bounding box center [1349, 289] width 181 height 33
click at [1291, 494] on button "11" at bounding box center [1287, 488] width 28 height 28
click at [1046, 441] on div "Post Settings You can change your Post date and labels here. Title [Logmanager]…" at bounding box center [784, 368] width 1568 height 737
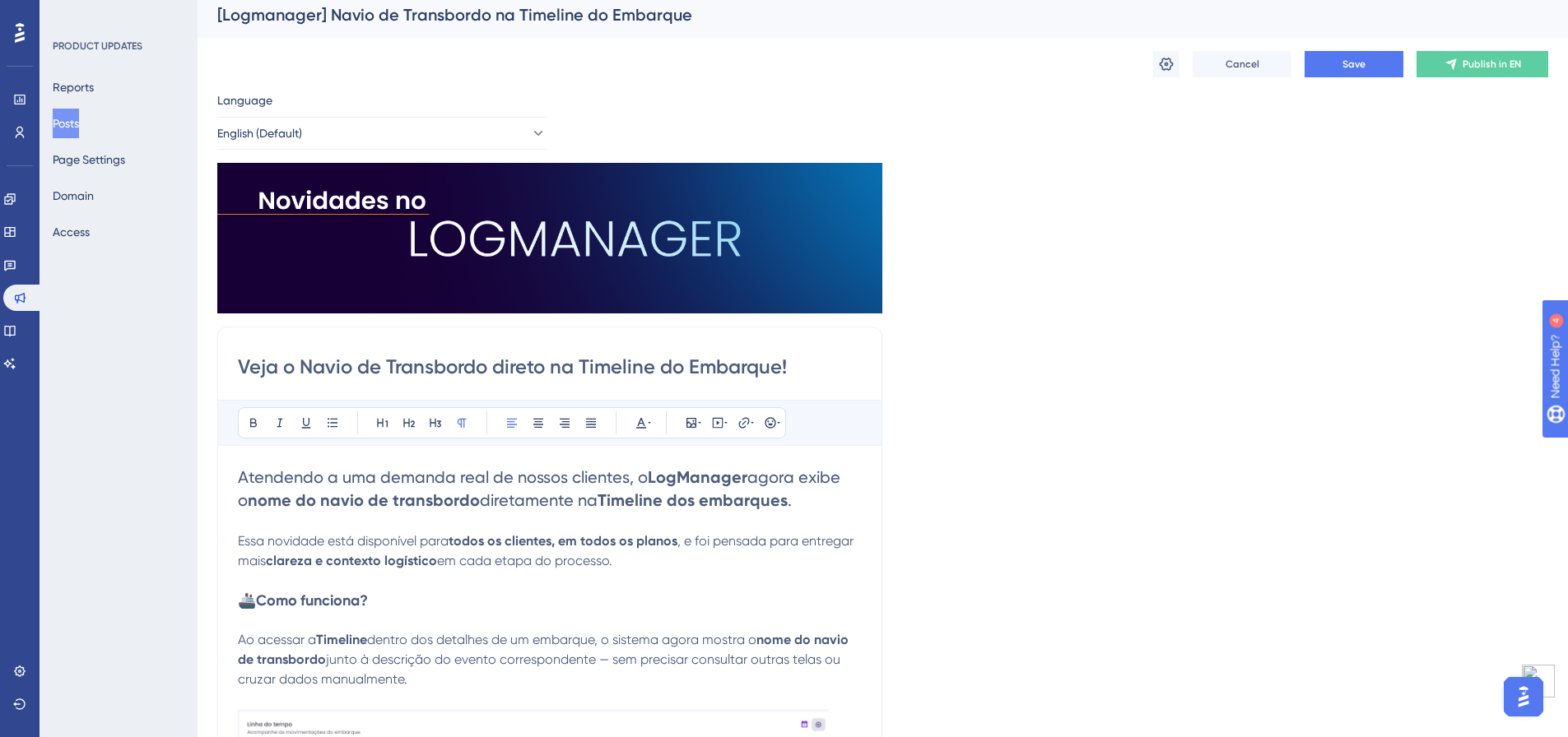
click at [1348, 44] on div "Cancel Save Publish in EN" at bounding box center [883, 64] width 1331 height 52
click at [1355, 58] on span "Save" at bounding box center [1354, 64] width 23 height 13
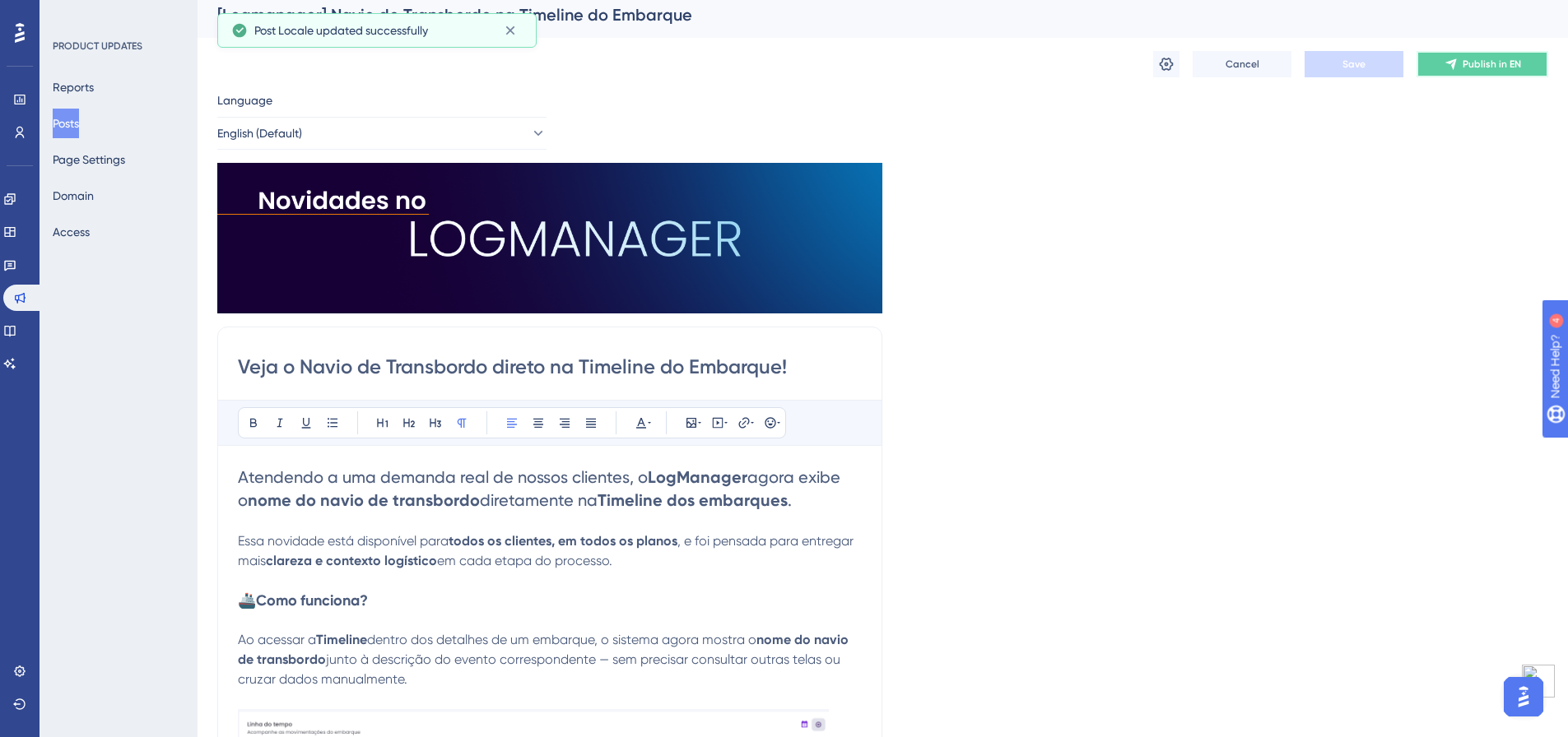
click at [1438, 59] on button "Publish in EN" at bounding box center [1482, 64] width 131 height 27
